Goal: Task Accomplishment & Management: Manage account settings

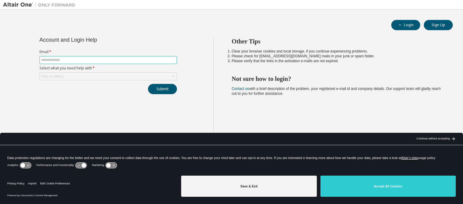
click at [56, 60] on input "text" at bounding box center [108, 60] width 135 height 5
type input "**********"
click at [68, 74] on div "Click to select" at bounding box center [108, 76] width 137 height 7
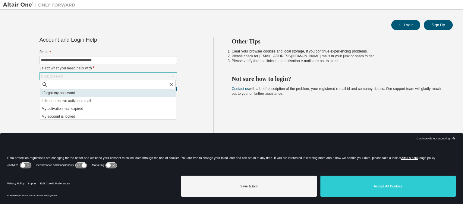
click at [67, 93] on li "I forgot my password" at bounding box center [108, 93] width 136 height 8
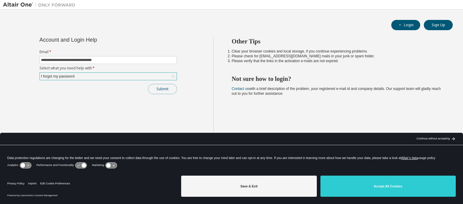
click at [163, 88] on button "Submit" at bounding box center [162, 89] width 29 height 10
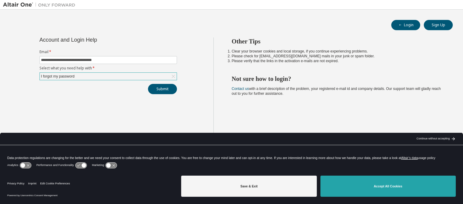
click at [410, 190] on button "Accept All Cookies" at bounding box center [388, 186] width 135 height 21
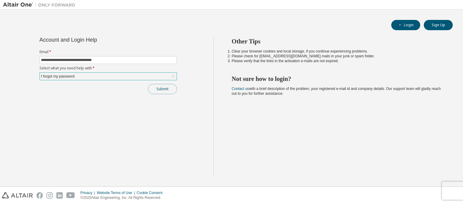
click at [168, 88] on button "Submit" at bounding box center [162, 89] width 29 height 10
click at [160, 87] on button "Submit" at bounding box center [162, 89] width 29 height 10
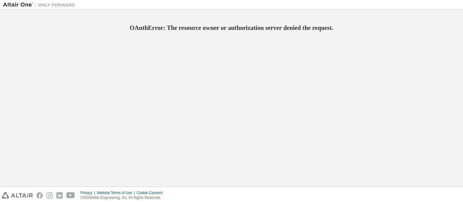
click at [62, 3] on img at bounding box center [40, 5] width 75 height 6
